Goal: Information Seeking & Learning: Learn about a topic

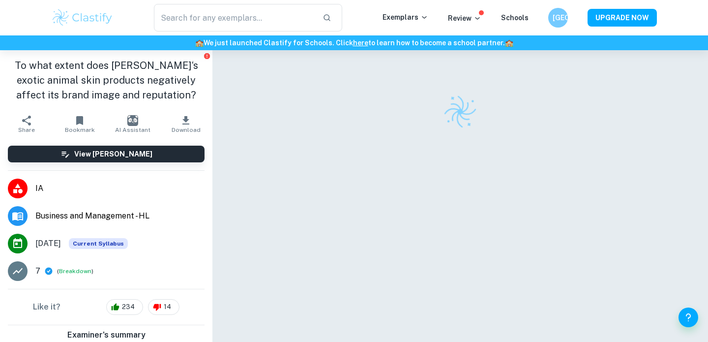
scroll to position [50, 0]
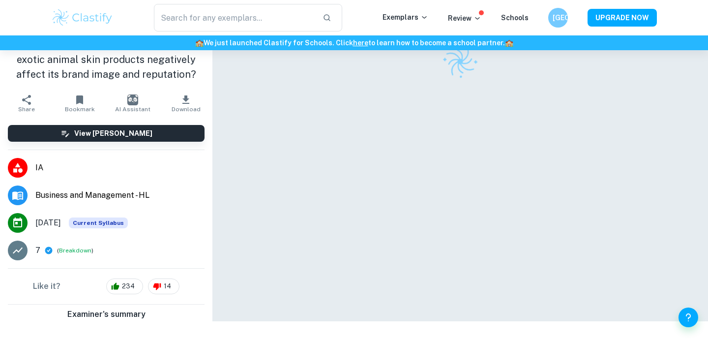
click at [479, 146] on div at bounding box center [460, 160] width 425 height 321
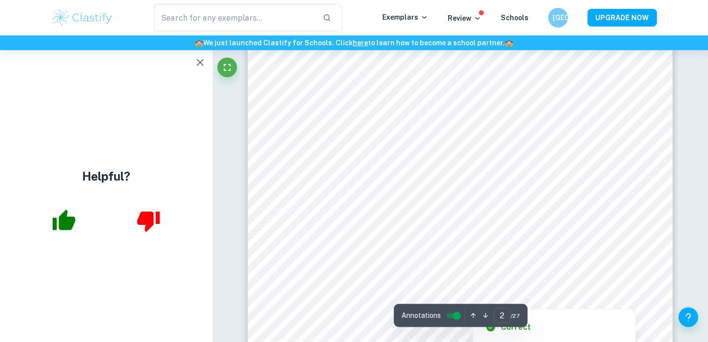
scroll to position [754, 0]
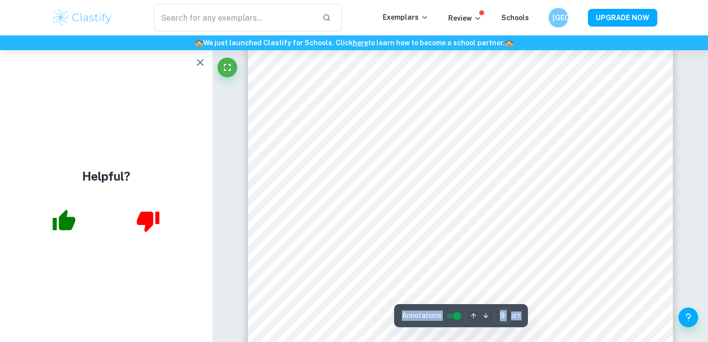
scroll to position [5196, 0]
type input "10"
